Goal: Task Accomplishment & Management: Manage account settings

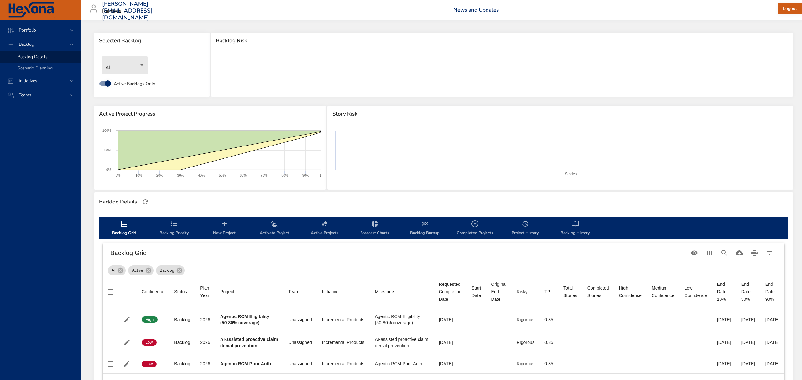
click at [138, 68] on body "Portfolio Backlog Backlog Details Scenario Planning Initiatives Teams [PERSON_N…" at bounding box center [401, 190] width 802 height 380
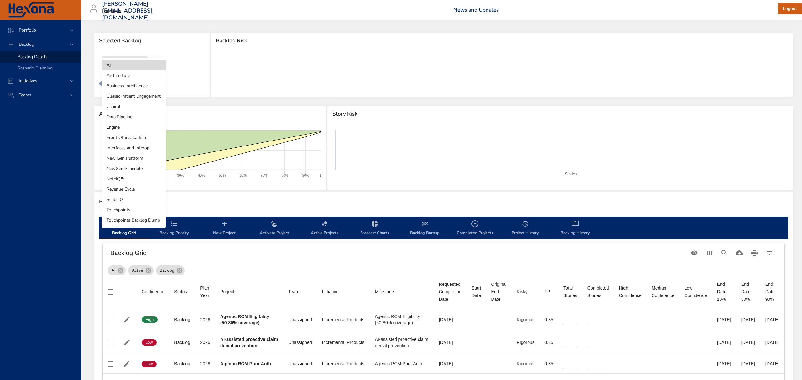
click at [135, 109] on li "Clinical" at bounding box center [133, 106] width 64 height 10
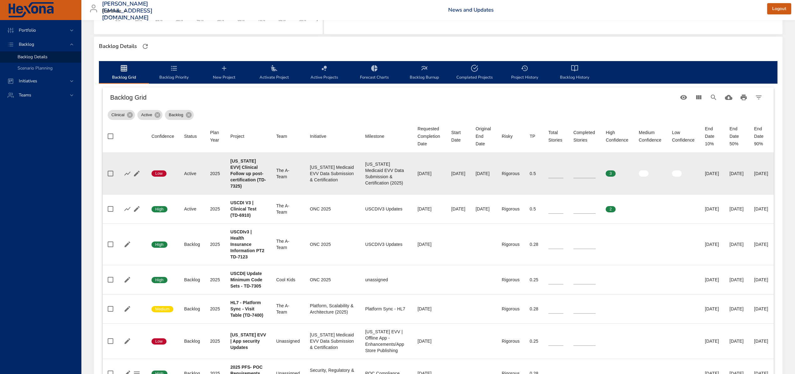
scroll to position [167, 0]
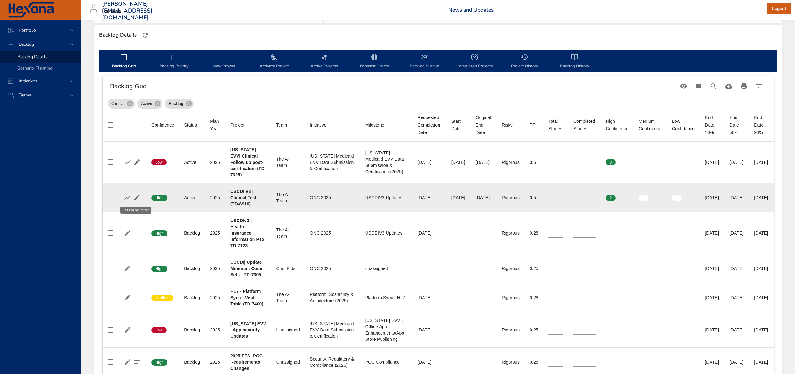
click at [139, 199] on icon "button" at bounding box center [137, 198] width 8 height 8
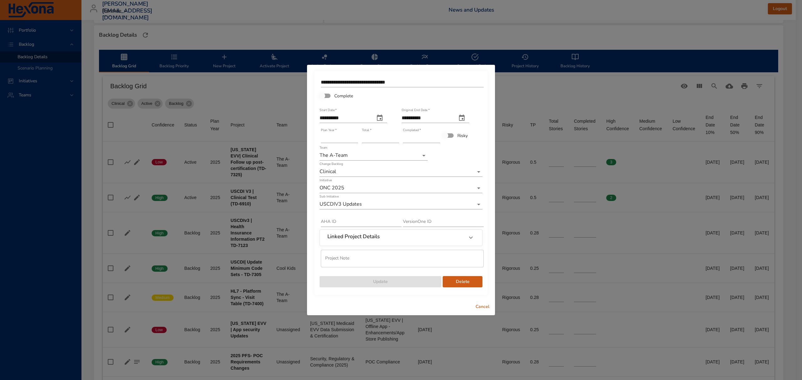
type input "*"
click at [436, 134] on input "*" at bounding box center [421, 138] width 37 height 10
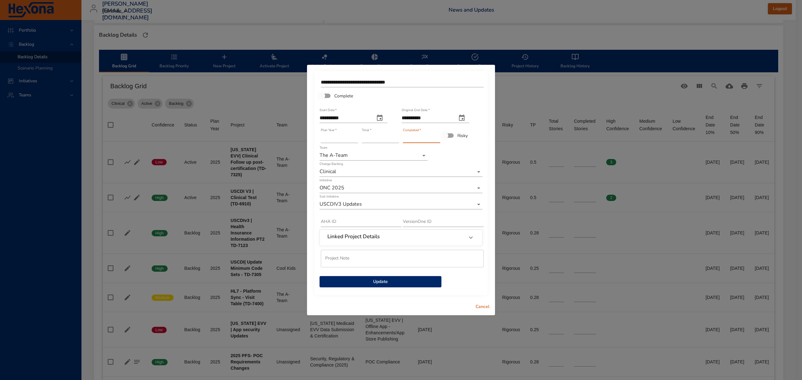
click at [414, 282] on span "Update" at bounding box center [380, 282] width 112 height 8
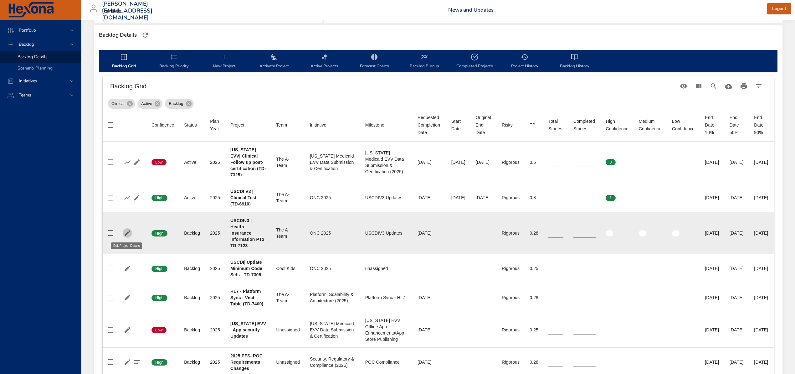
click at [128, 230] on icon "button" at bounding box center [128, 233] width 8 height 8
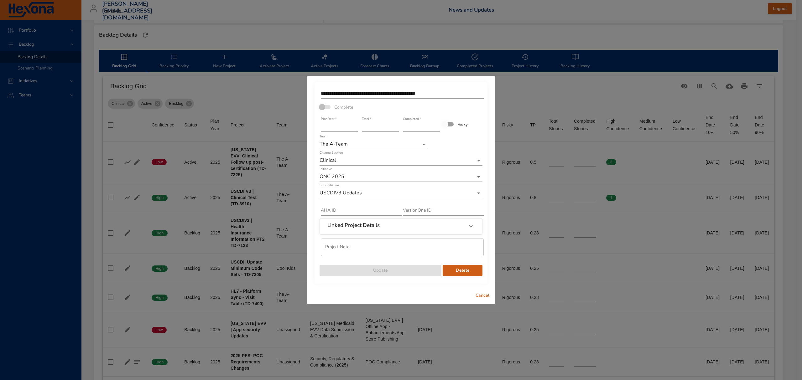
click at [483, 294] on span "Cancel" at bounding box center [482, 296] width 15 height 8
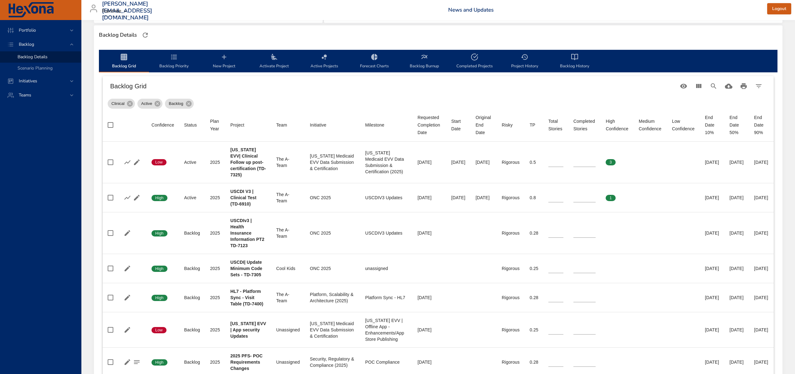
click at [282, 57] on span "Activate Project" at bounding box center [274, 61] width 43 height 17
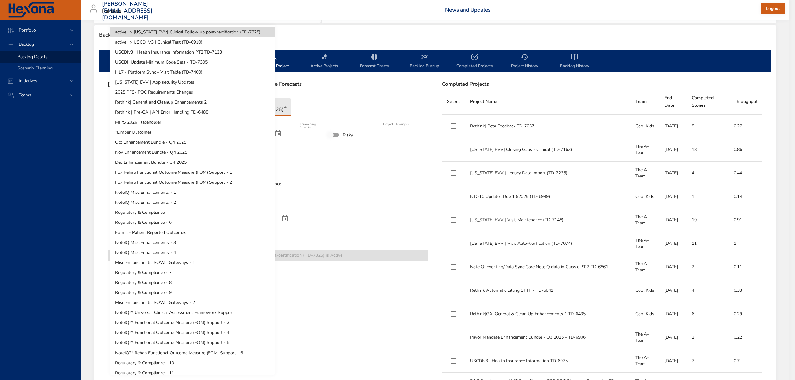
click at [153, 103] on body "Portfolio Backlog Backlog Details Scenario Planning Initiatives Teams [PERSON_N…" at bounding box center [397, 23] width 795 height 380
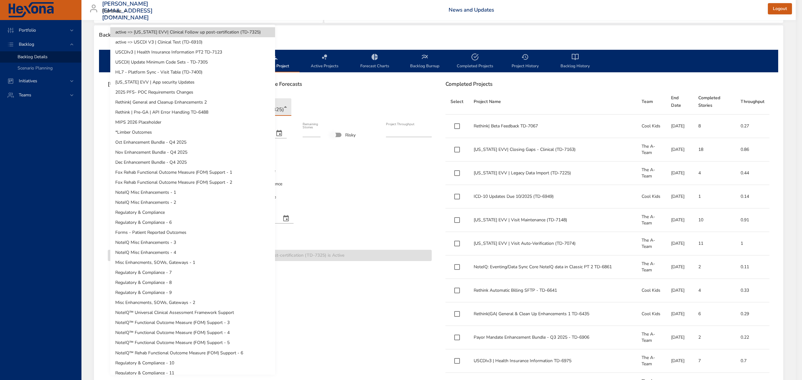
click at [174, 49] on li "USCDIv3 | Health Insurance Information PT2 TD-7123" at bounding box center [192, 52] width 165 height 10
type input "*"
type input "****"
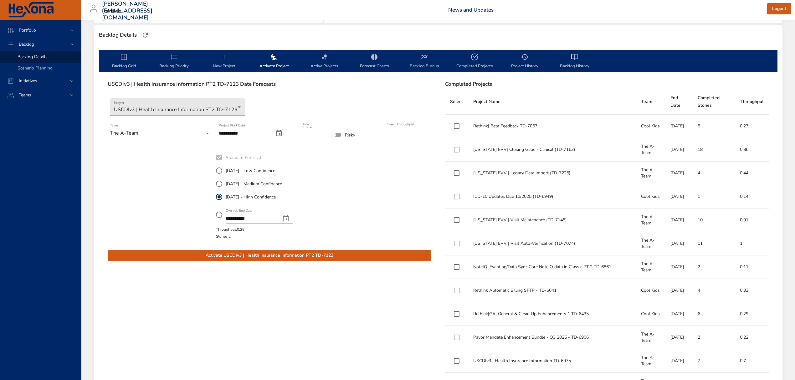
click at [328, 257] on span "Activate USCDIv3 | Health Insurance Information PT2 TD-7123" at bounding box center [270, 256] width 314 height 8
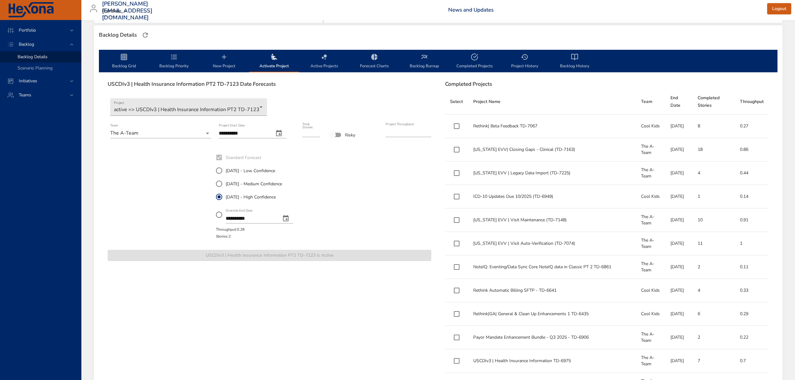
click at [125, 59] on icon "backlog-tab" at bounding box center [124, 57] width 6 height 6
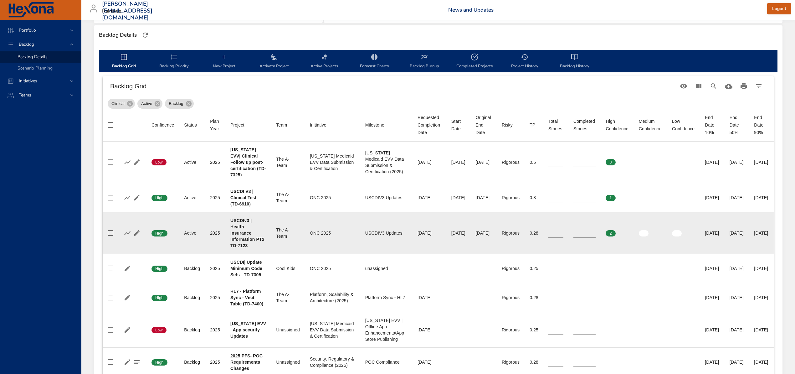
scroll to position [209, 0]
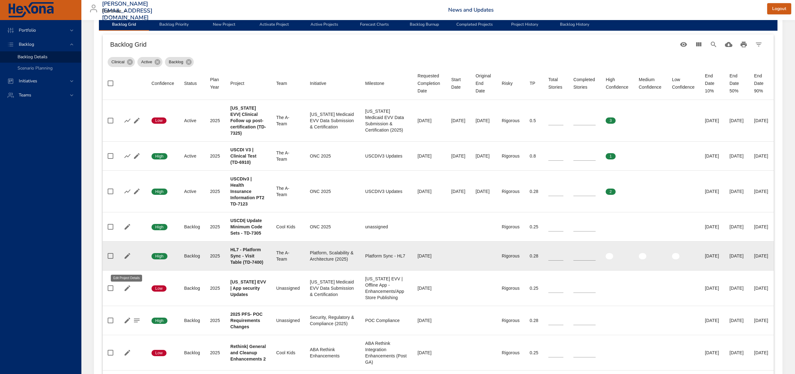
click at [128, 259] on icon "button" at bounding box center [128, 256] width 6 height 6
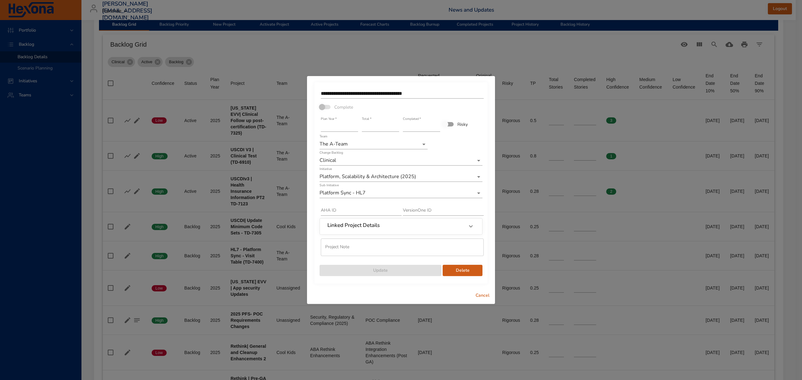
click at [397, 126] on input "*" at bounding box center [380, 127] width 37 height 10
type input "*"
click at [397, 125] on input "*" at bounding box center [380, 127] width 37 height 10
click at [390, 267] on span "Update" at bounding box center [380, 271] width 112 height 8
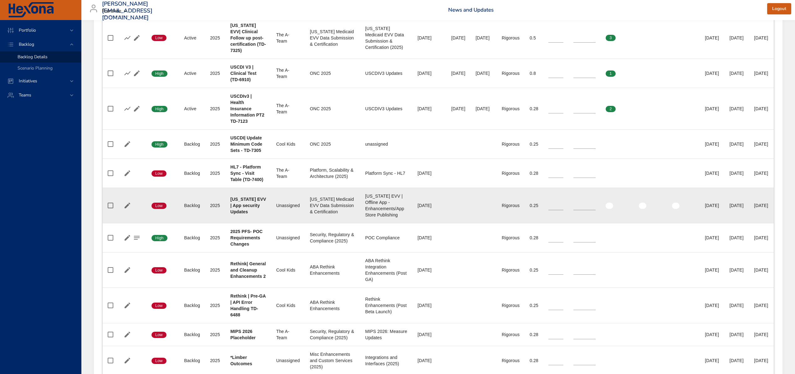
scroll to position [292, 0]
